Goal: Task Accomplishment & Management: Complete application form

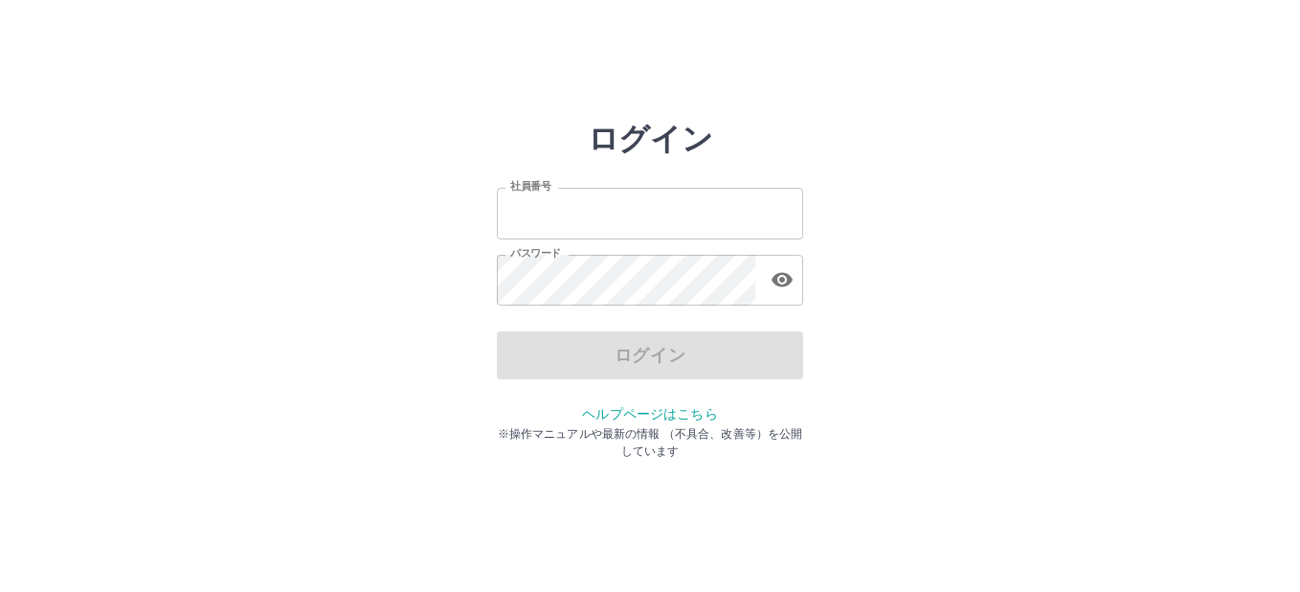
type input "*******"
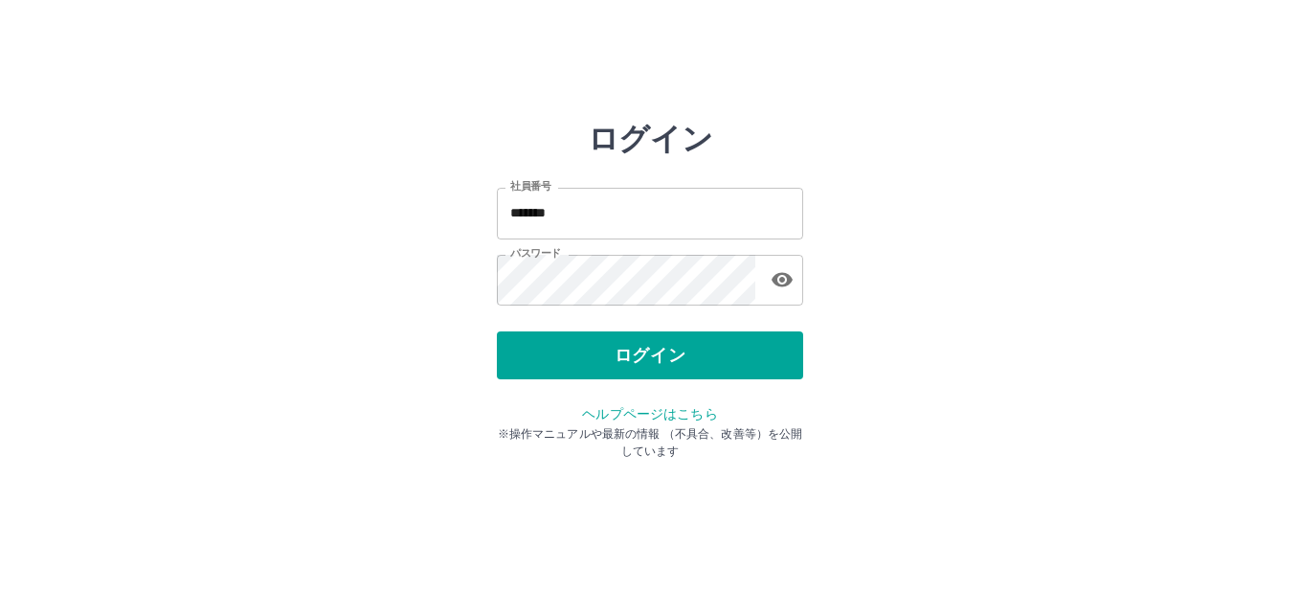
click at [648, 356] on div "ログイン" at bounding box center [650, 355] width 306 height 48
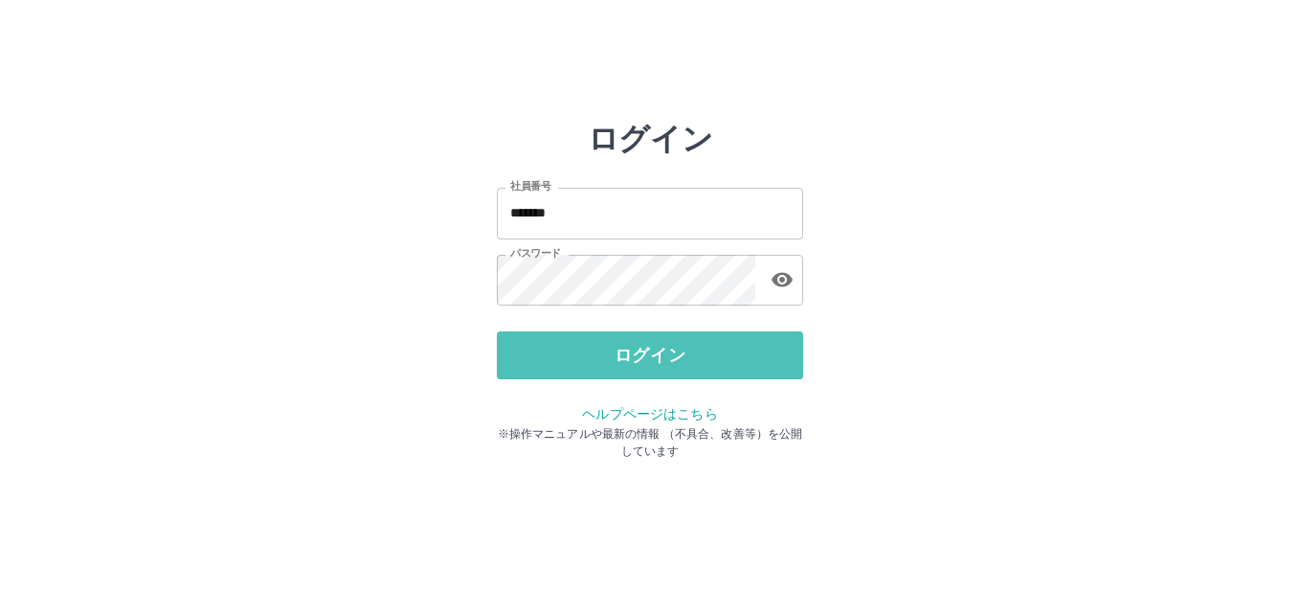
click at [648, 356] on button "ログイン" at bounding box center [650, 355] width 306 height 48
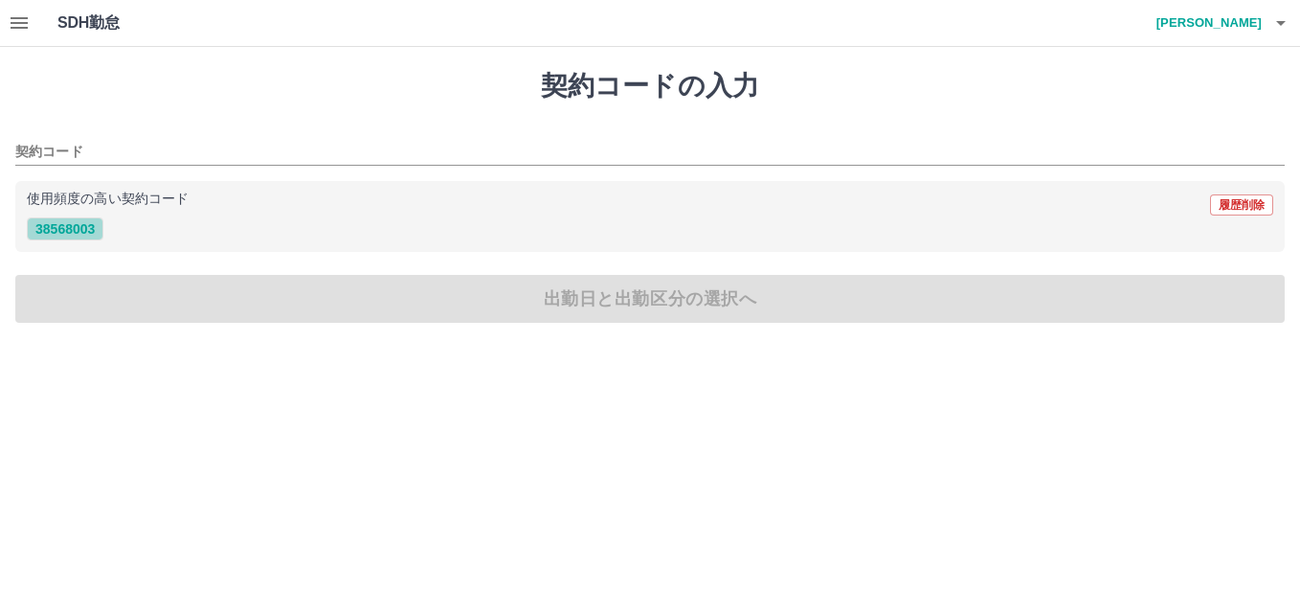
click at [68, 225] on button "38568003" at bounding box center [65, 228] width 77 height 23
type input "********"
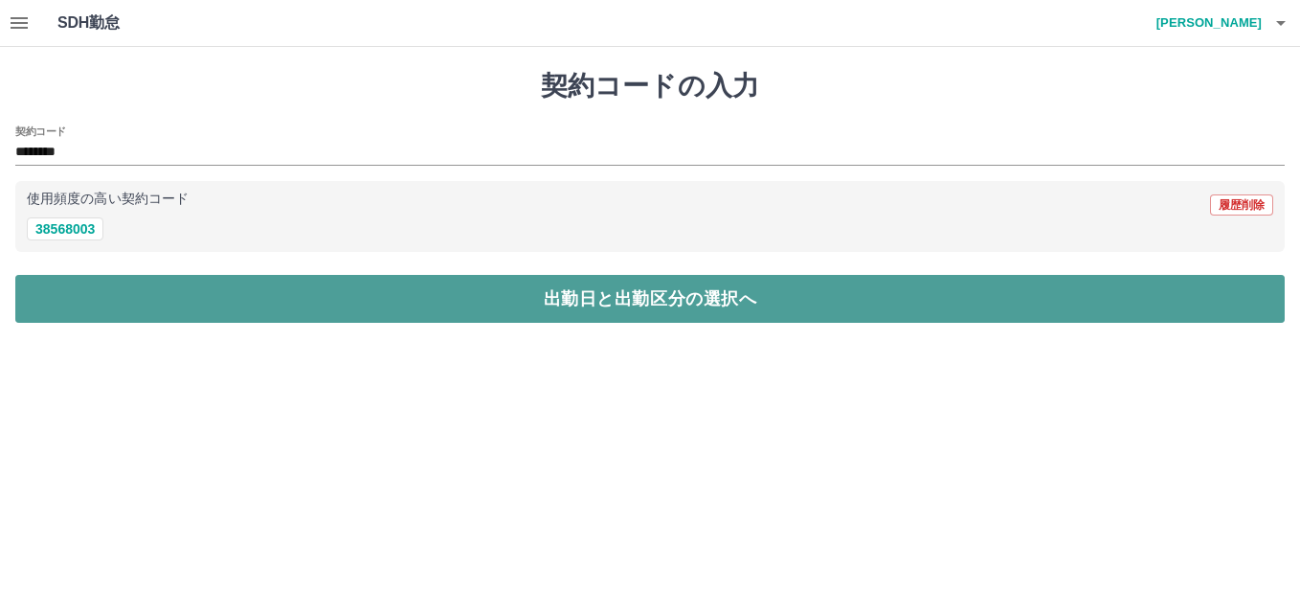
click at [565, 302] on button "出勤日と出勤区分の選択へ" at bounding box center [650, 299] width 1270 height 48
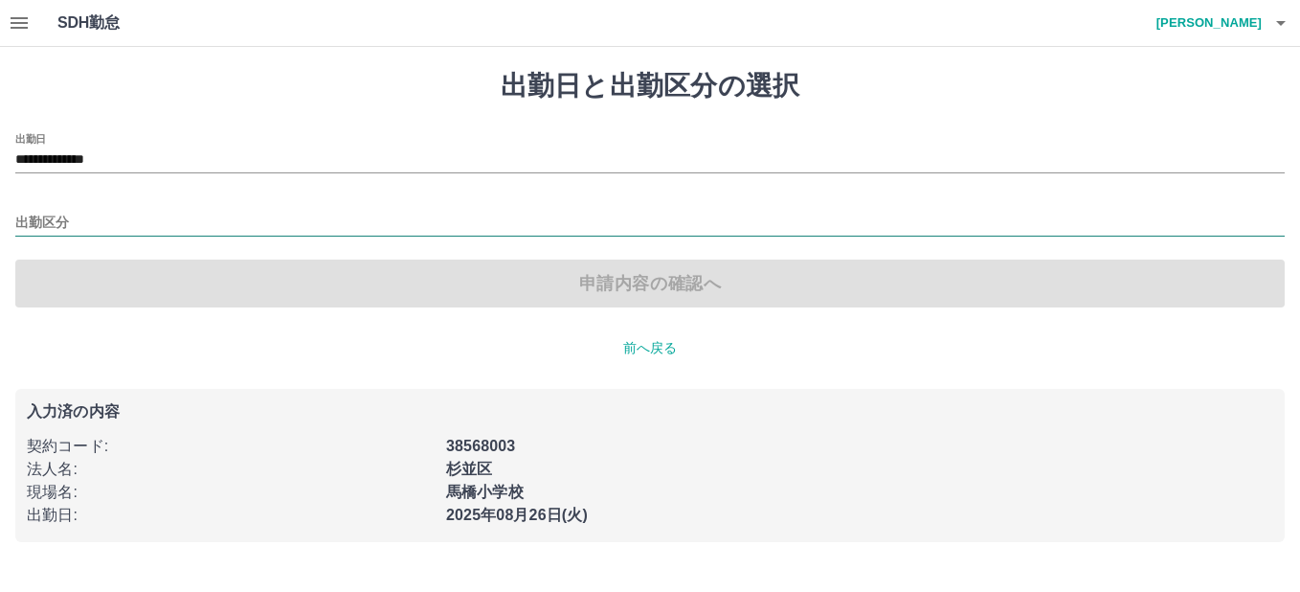
click at [52, 219] on input "出勤区分" at bounding box center [650, 224] width 1270 height 24
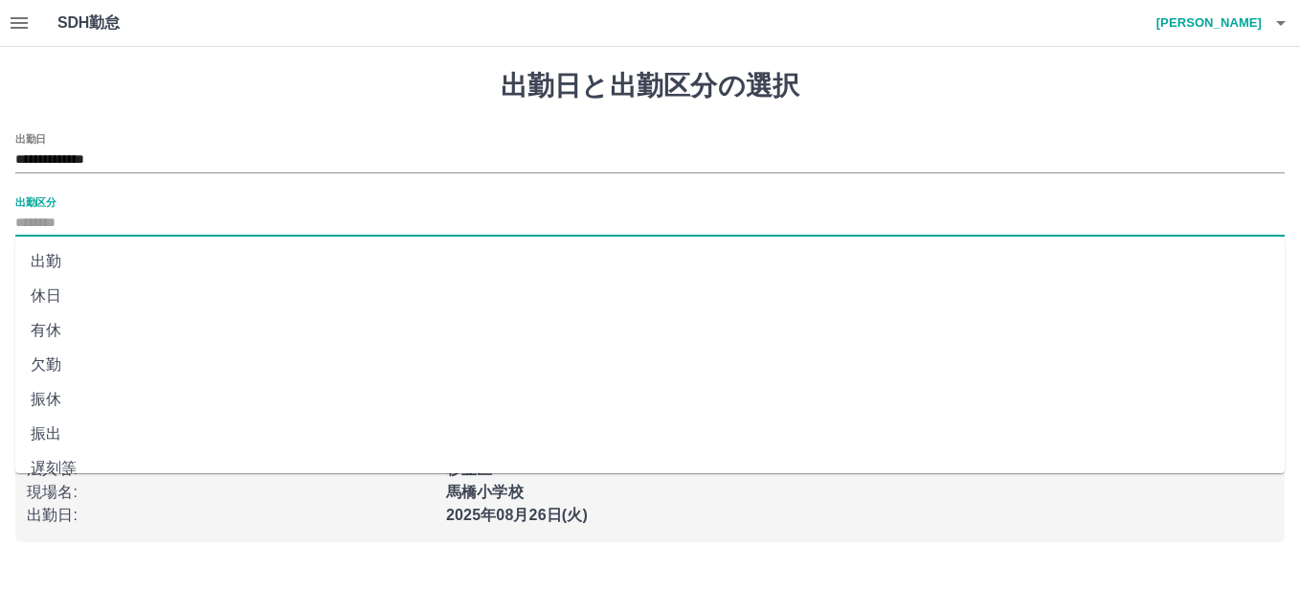
click at [54, 297] on li "休日" at bounding box center [650, 296] width 1270 height 34
type input "**"
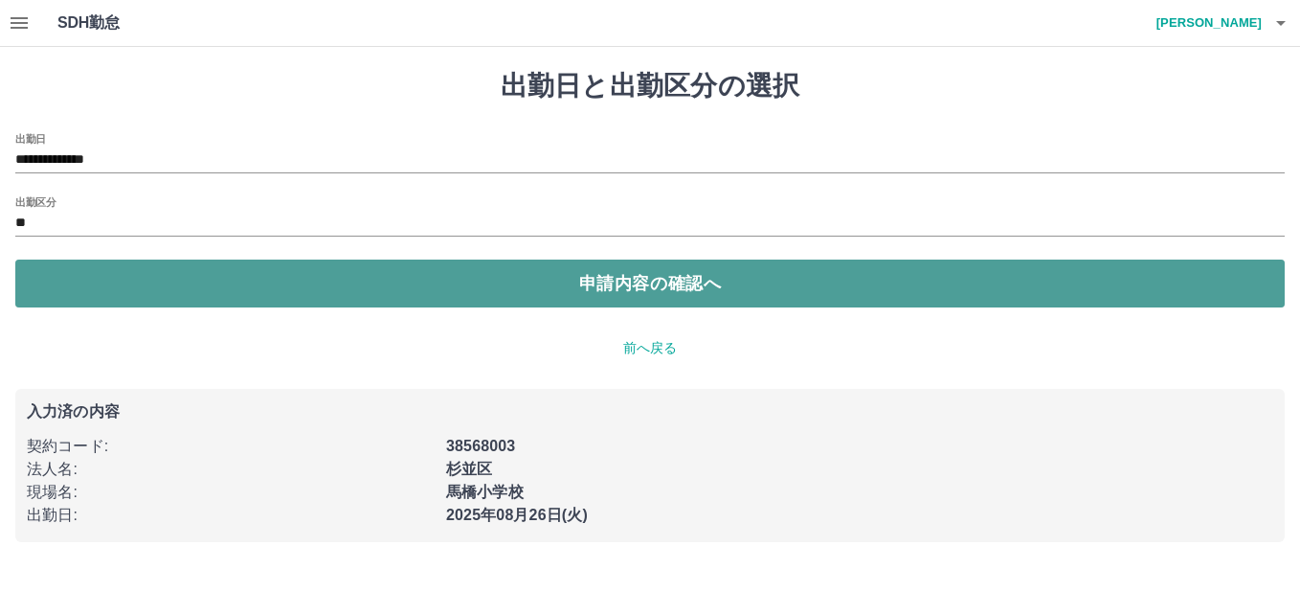
click at [622, 282] on button "申請内容の確認へ" at bounding box center [650, 284] width 1270 height 48
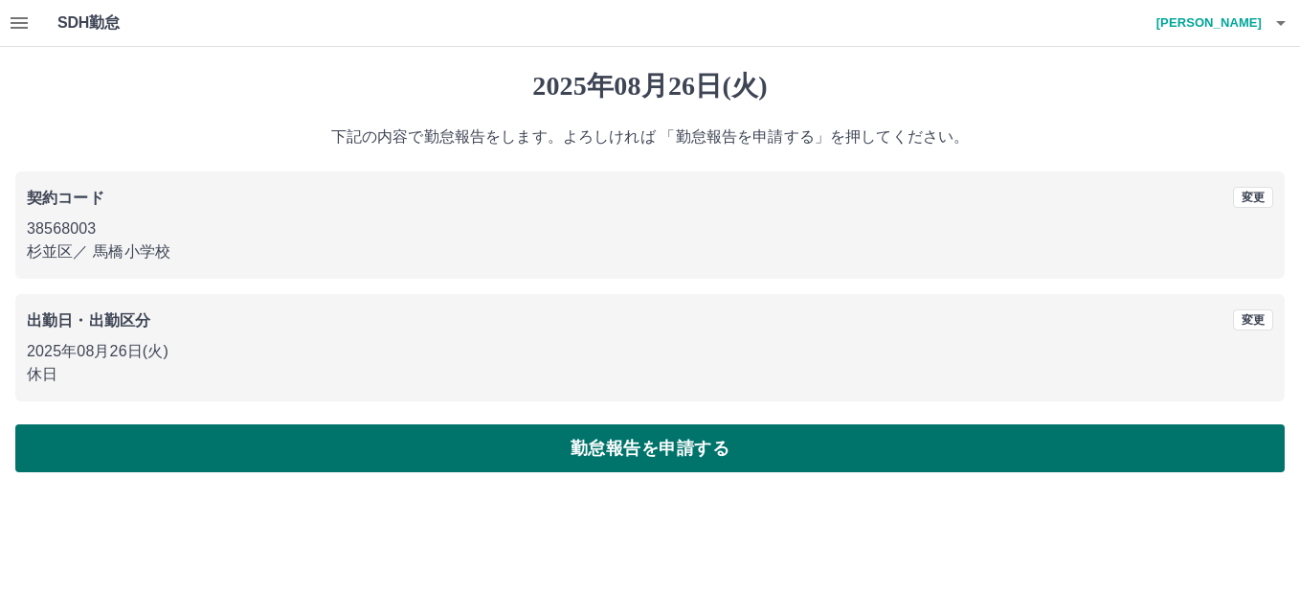
click at [627, 445] on button "勤怠報告を申請する" at bounding box center [650, 448] width 1270 height 48
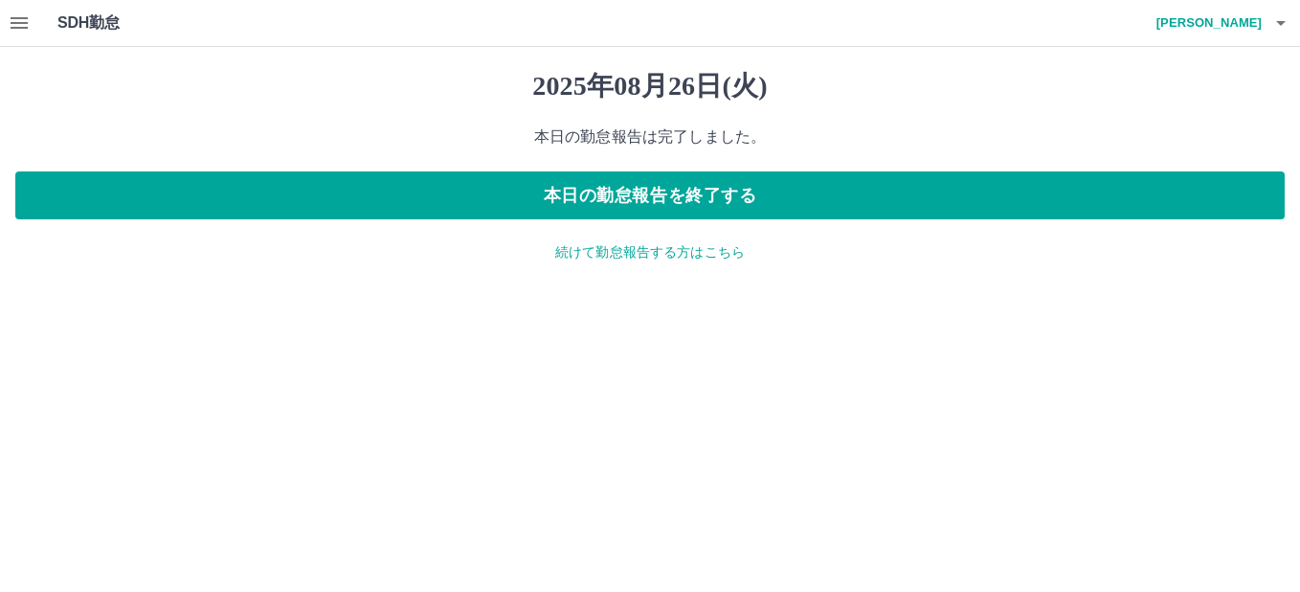
click at [22, 22] on icon "button" at bounding box center [19, 22] width 17 height 11
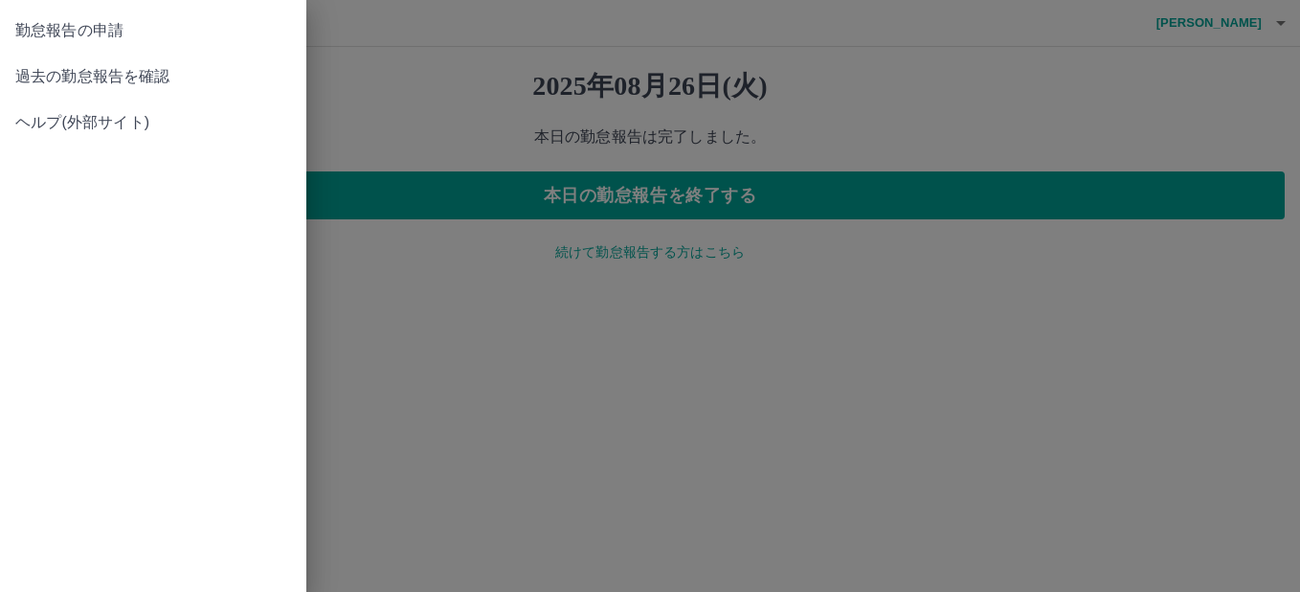
click at [91, 79] on span "過去の勤怠報告を確認" at bounding box center [153, 76] width 276 height 23
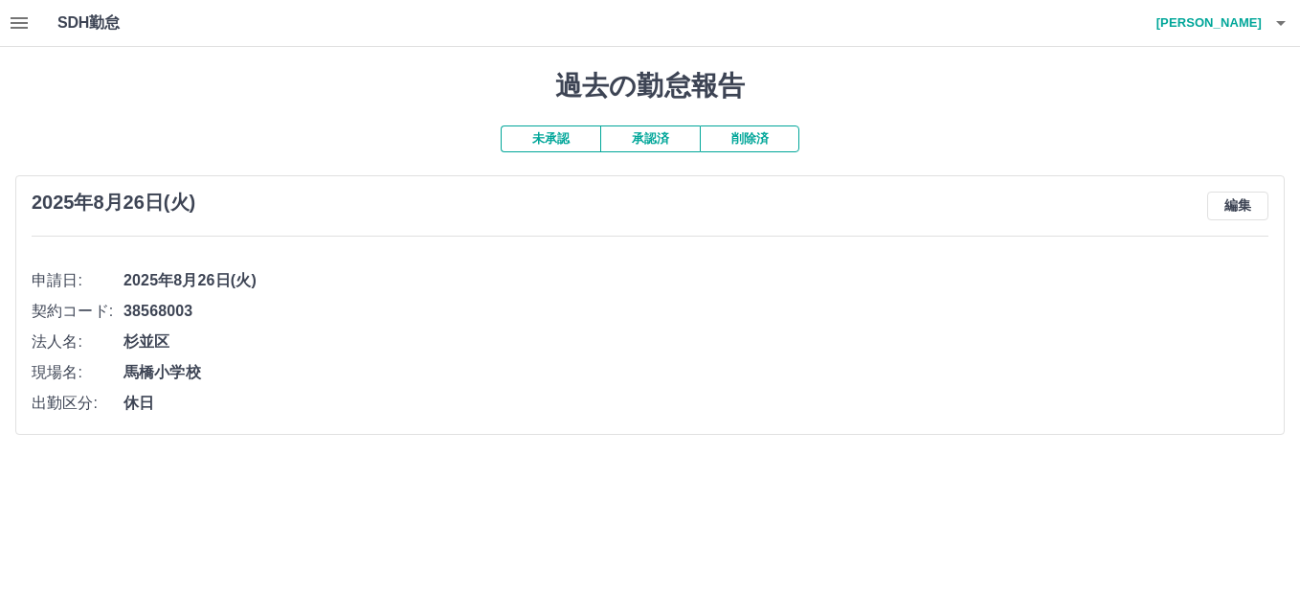
click at [633, 144] on button "承認済" at bounding box center [650, 138] width 100 height 27
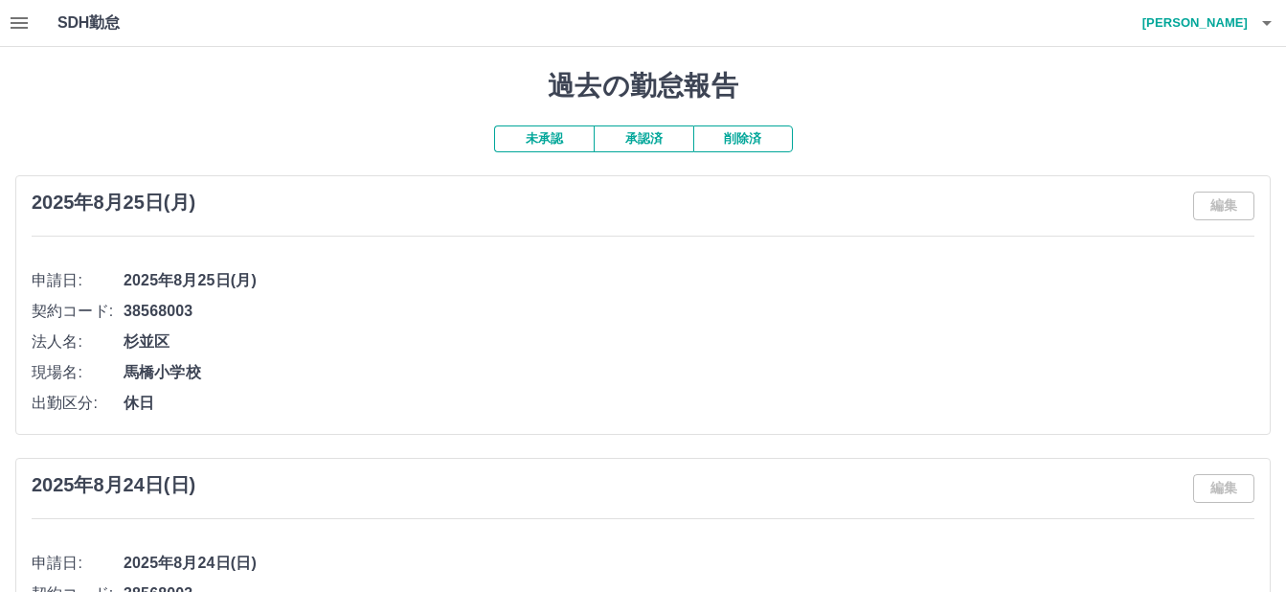
click at [538, 144] on button "未承認" at bounding box center [544, 138] width 100 height 27
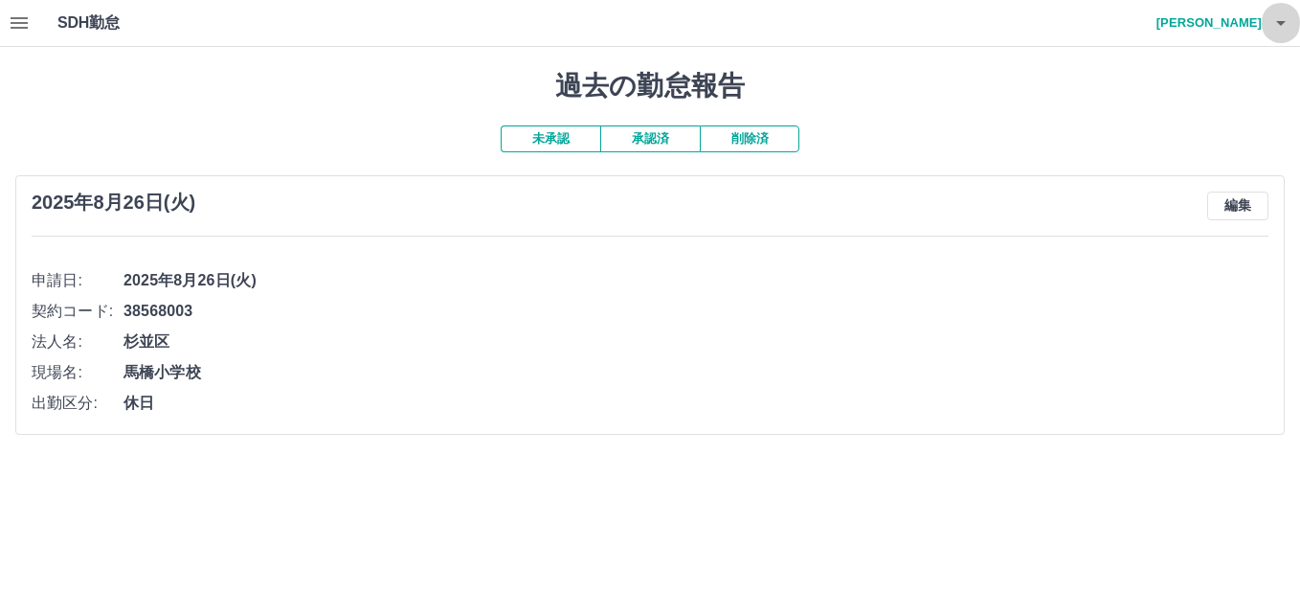
click at [1280, 23] on icon "button" at bounding box center [1282, 23] width 10 height 5
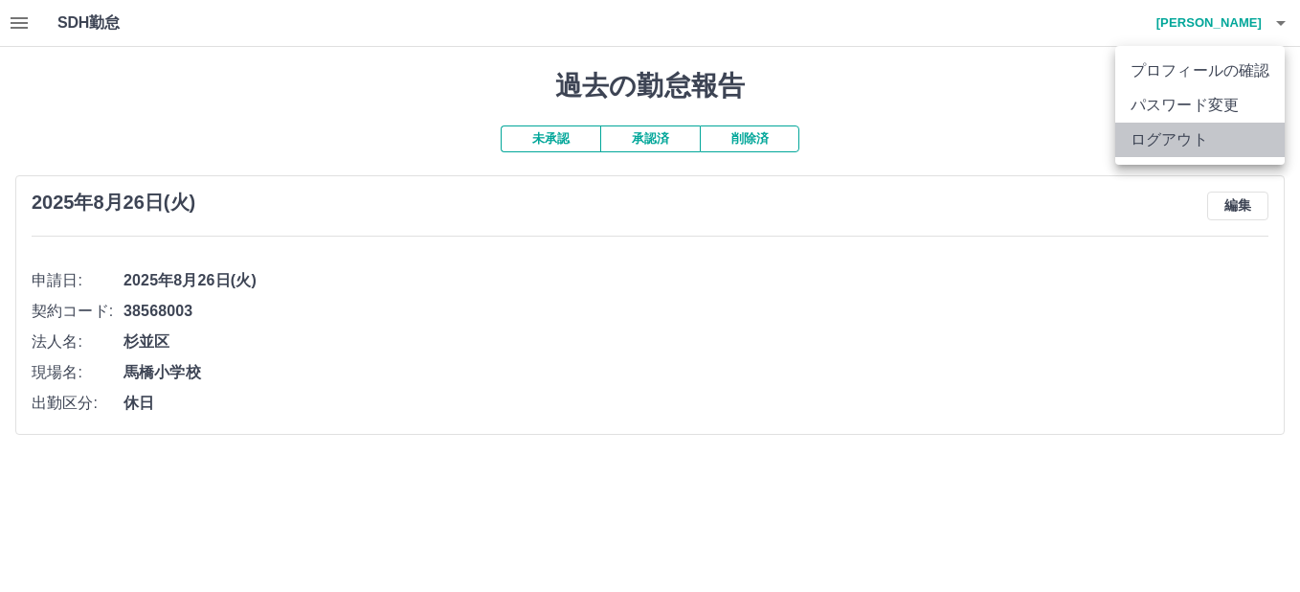
click at [1158, 144] on li "ログアウト" at bounding box center [1200, 140] width 169 height 34
